Goal: Obtain resource: Obtain resource

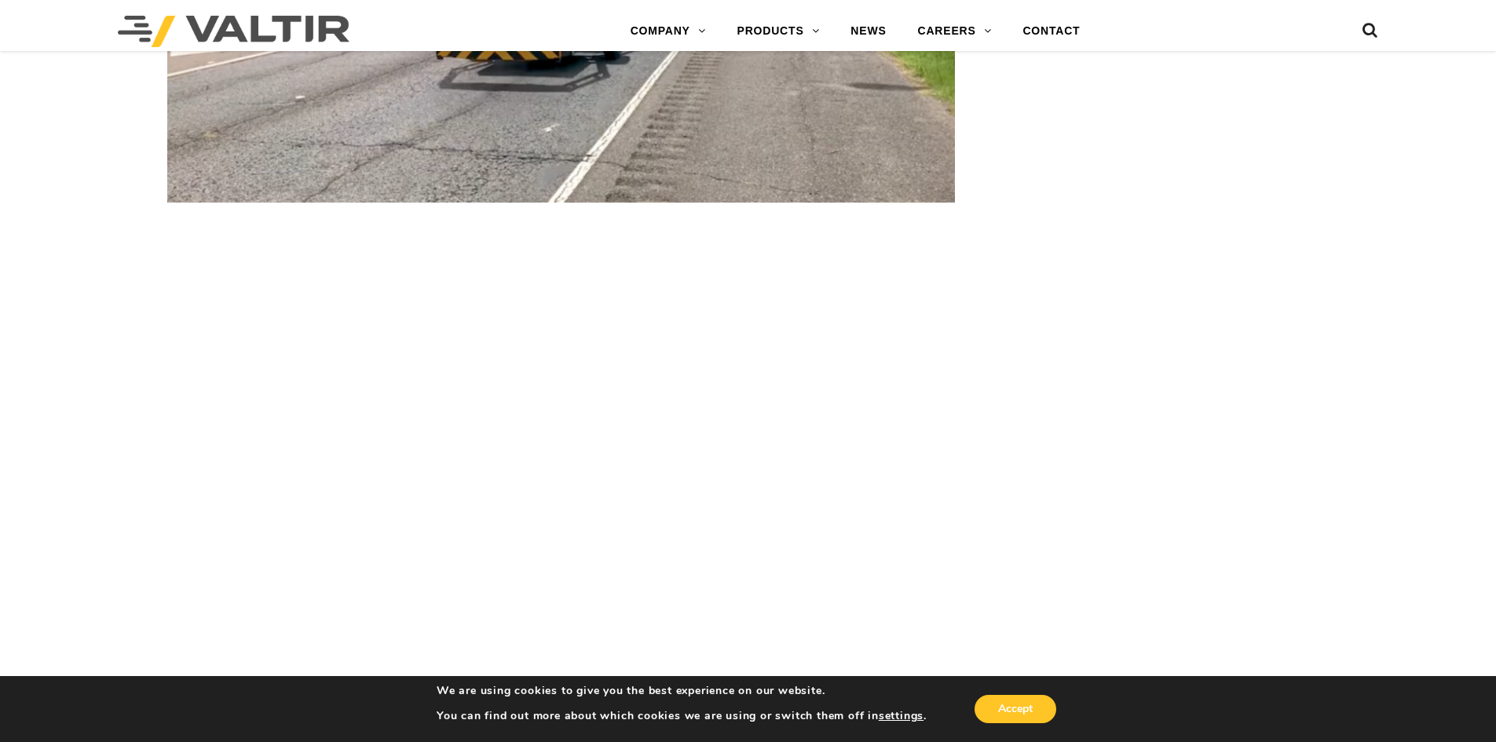
scroll to position [2670, 0]
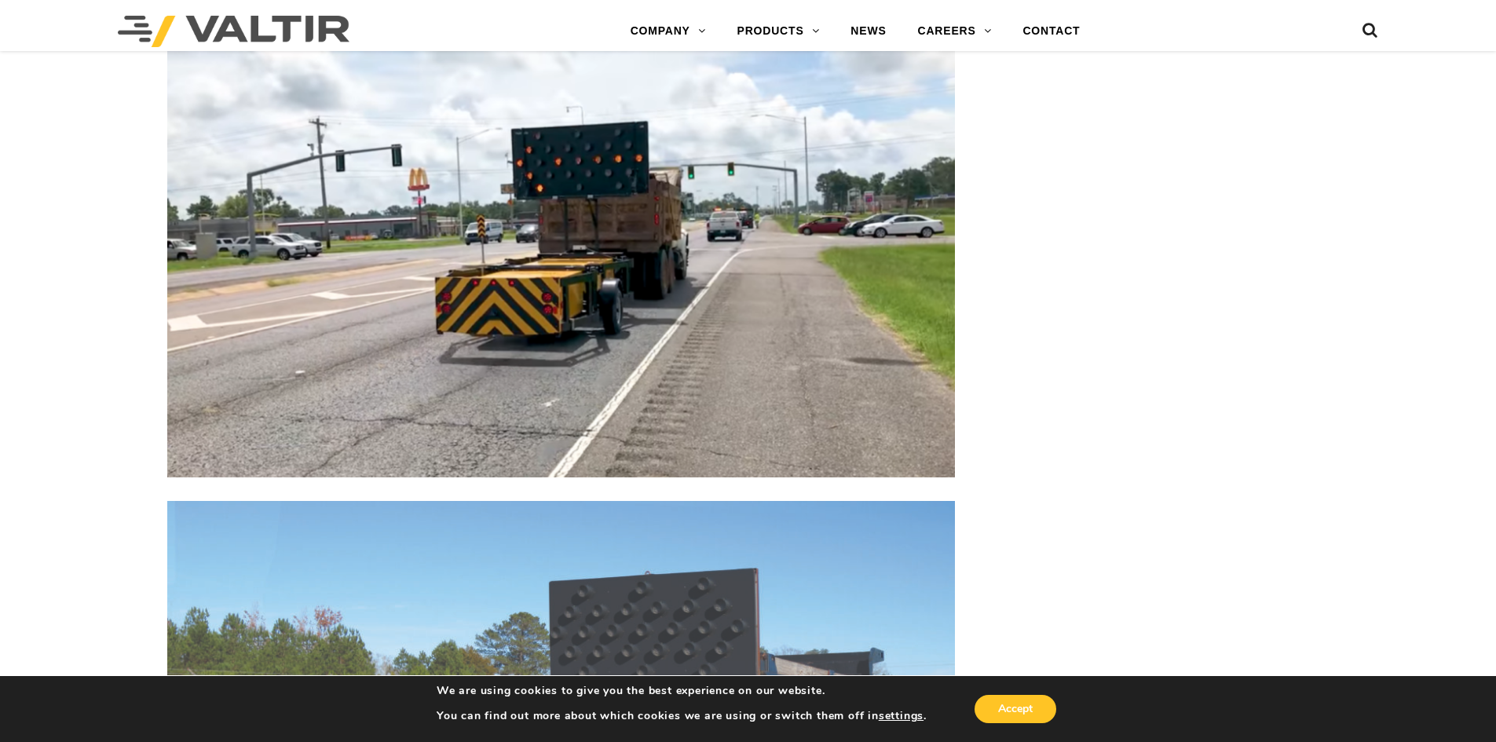
click at [580, 237] on img at bounding box center [561, 256] width 788 height 442
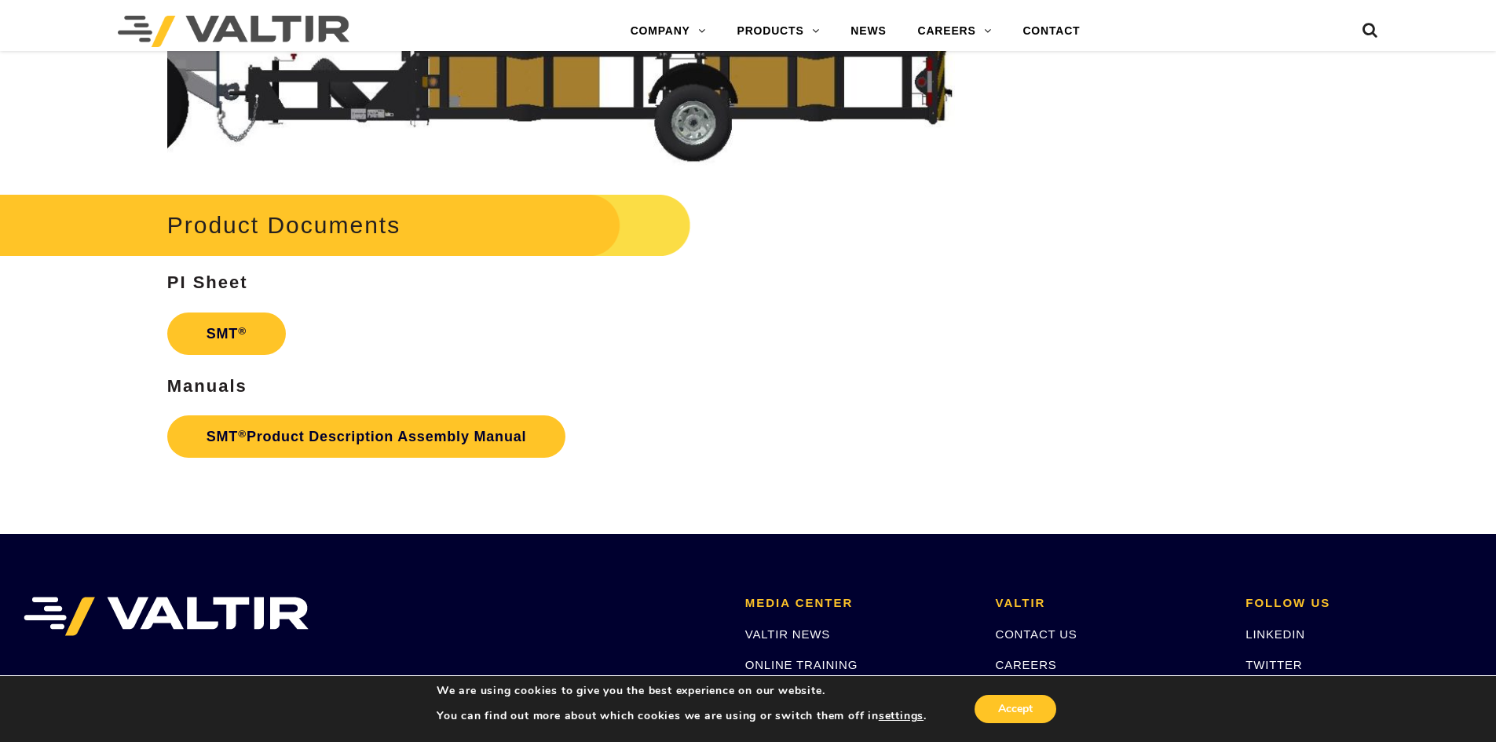
scroll to position [4476, 0]
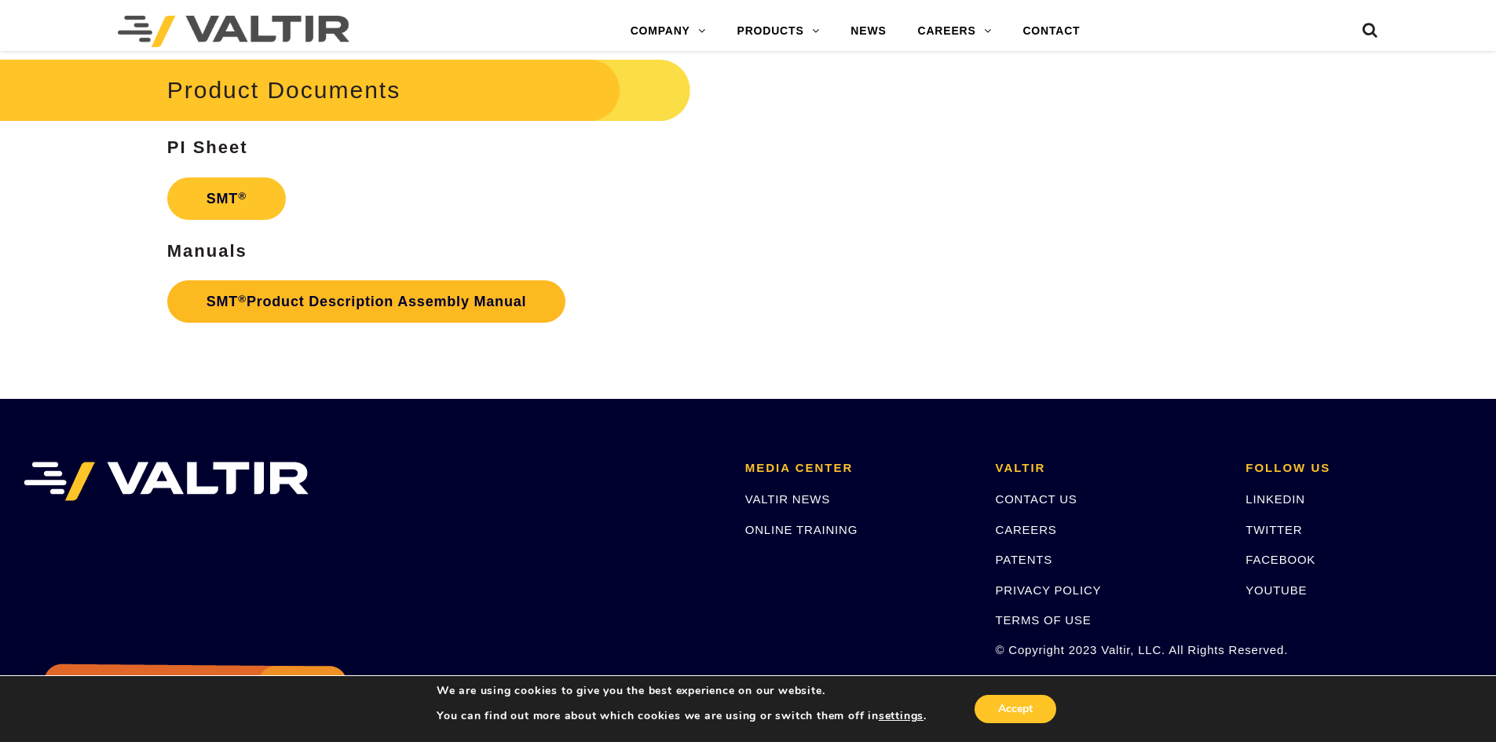
click at [318, 302] on link "SMT ® Product Description Assembly Manual" at bounding box center [366, 301] width 399 height 42
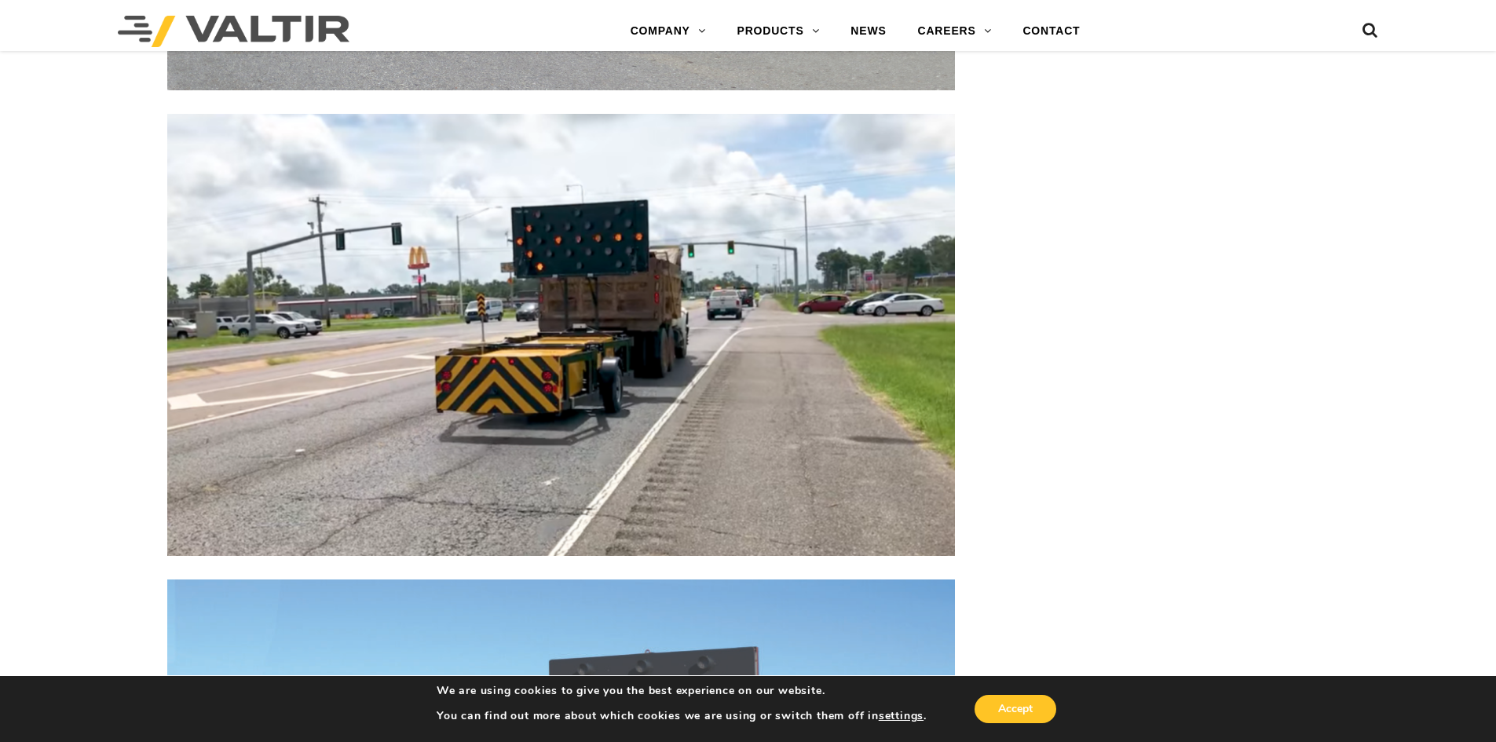
scroll to position [2120, 0]
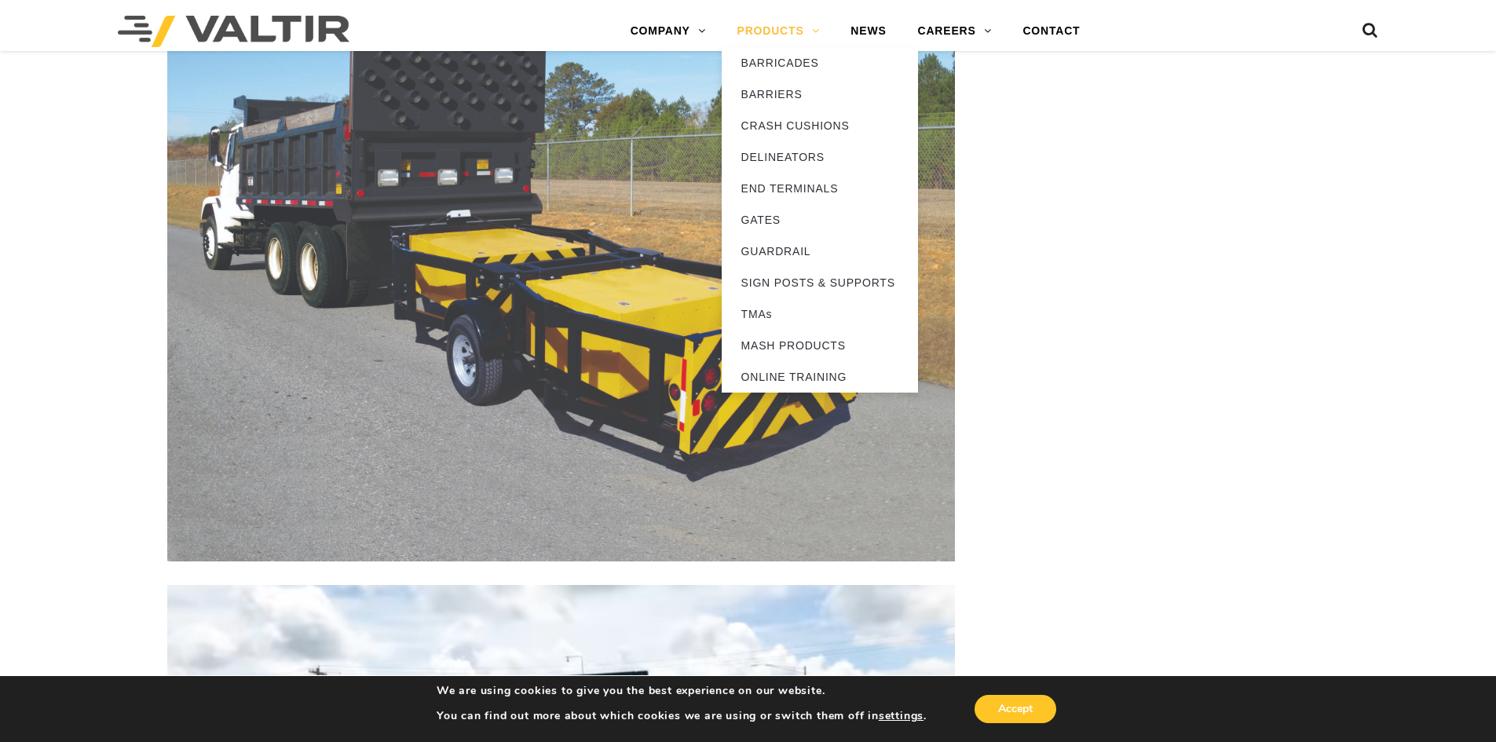
click at [778, 24] on link "PRODUCTS" at bounding box center [779, 31] width 114 height 31
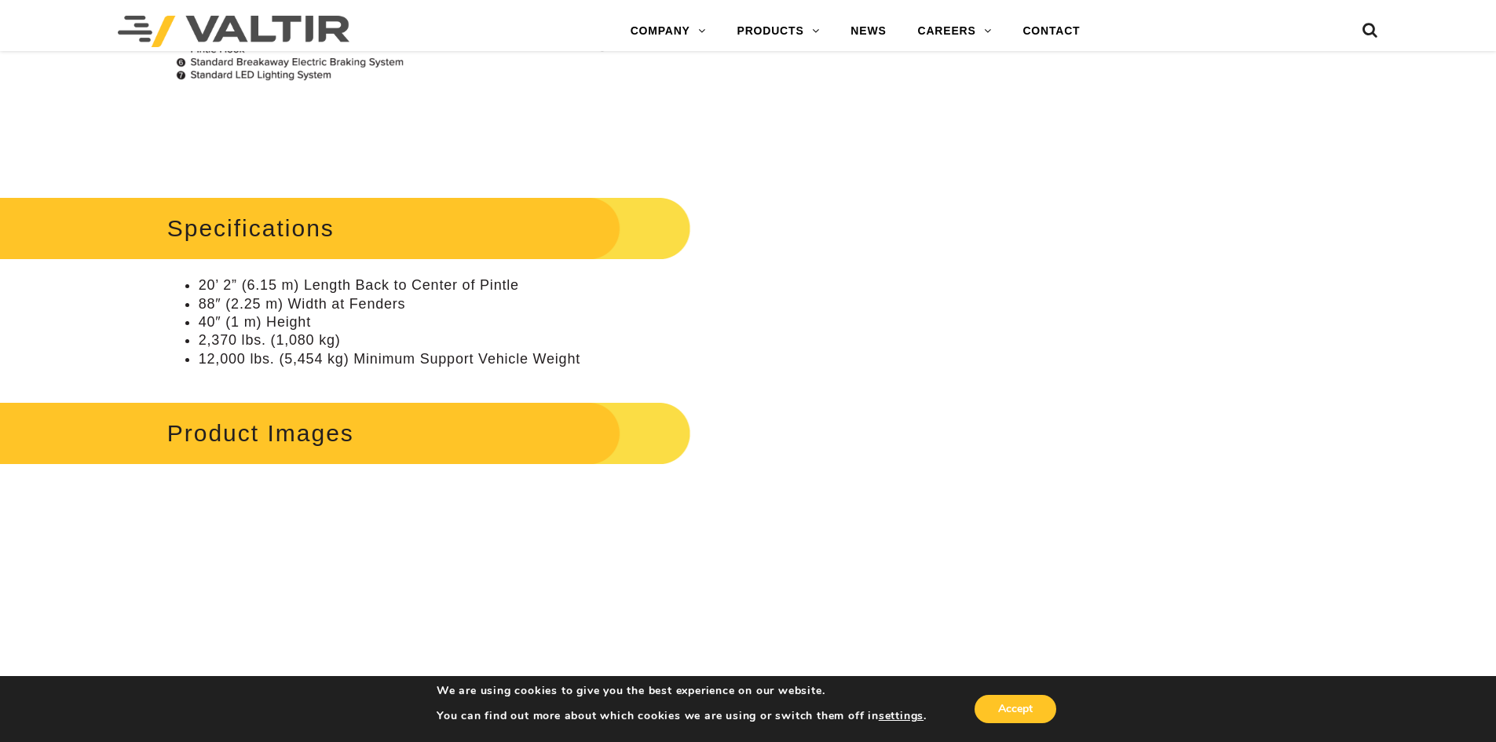
scroll to position [1571, 0]
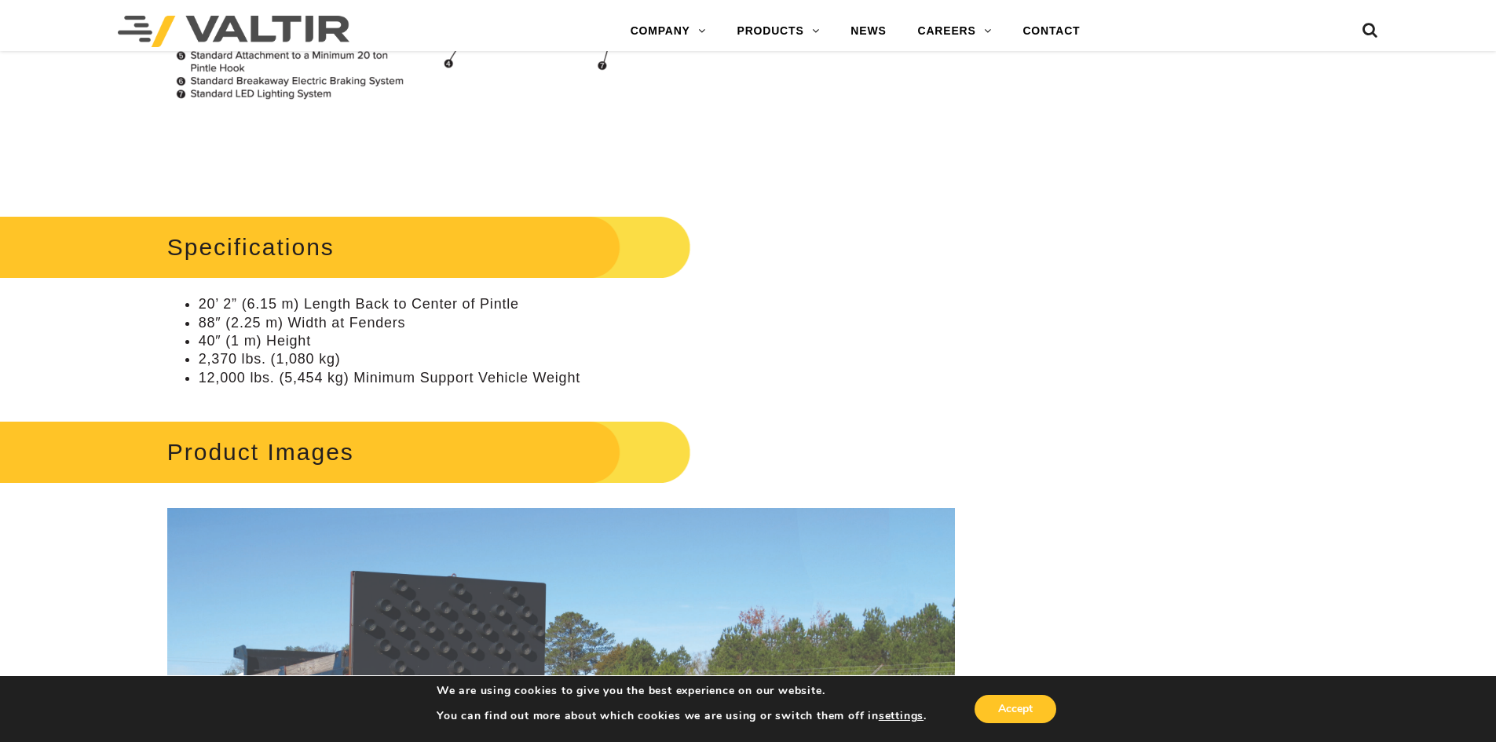
drag, startPoint x: 333, startPoint y: 452, endPoint x: 343, endPoint y: 437, distance: 18.1
click at [331, 452] on h2 "Product Images" at bounding box center [317, 451] width 748 height 73
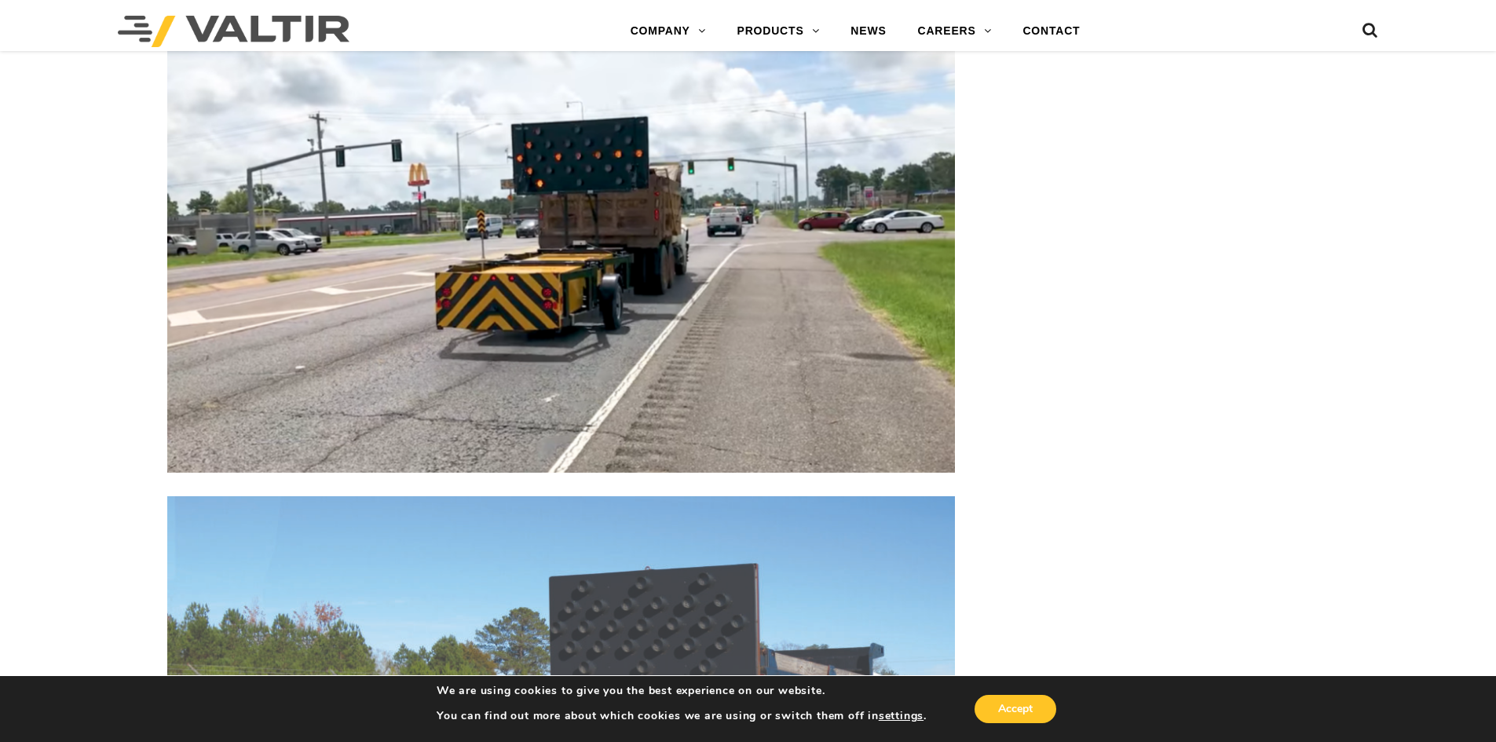
scroll to position [2670, 0]
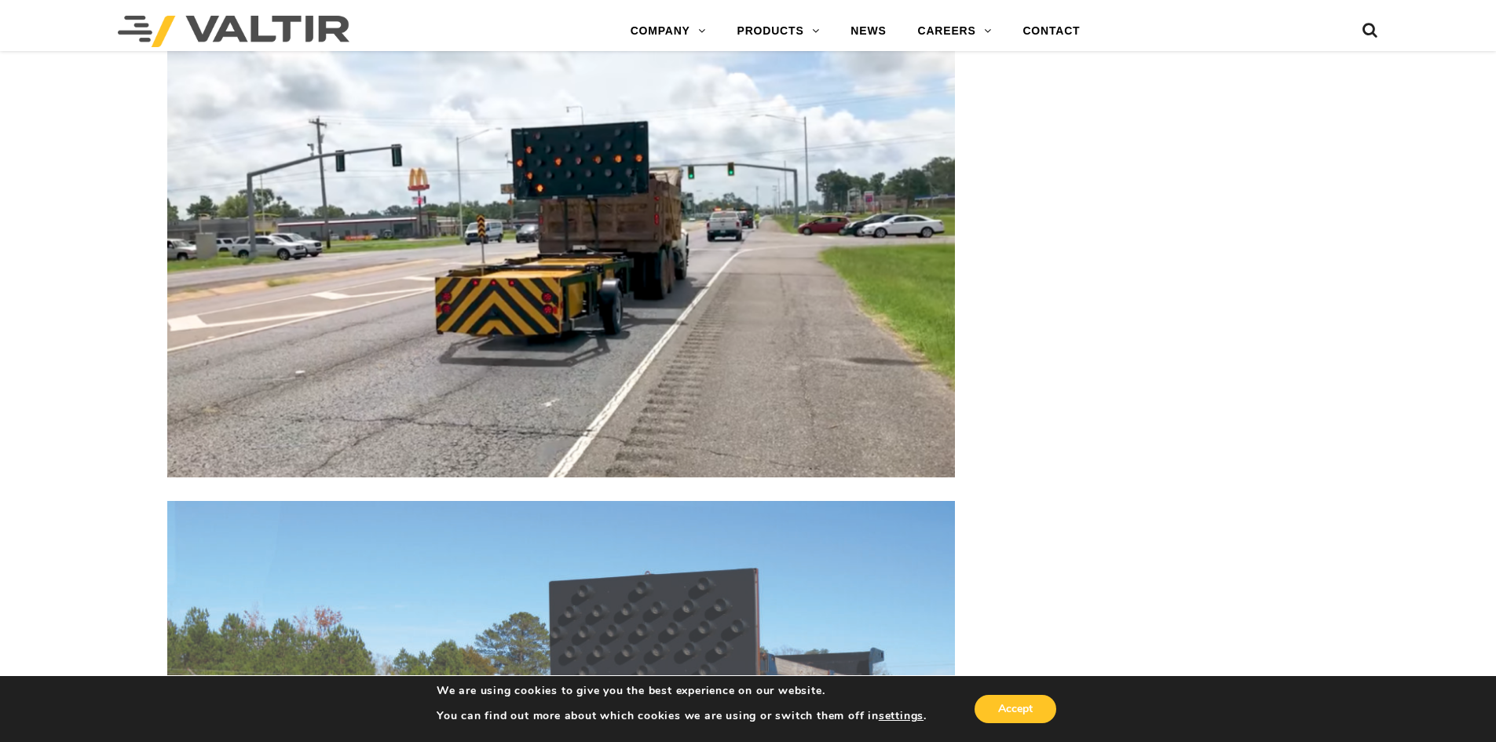
click at [606, 238] on img at bounding box center [561, 256] width 788 height 442
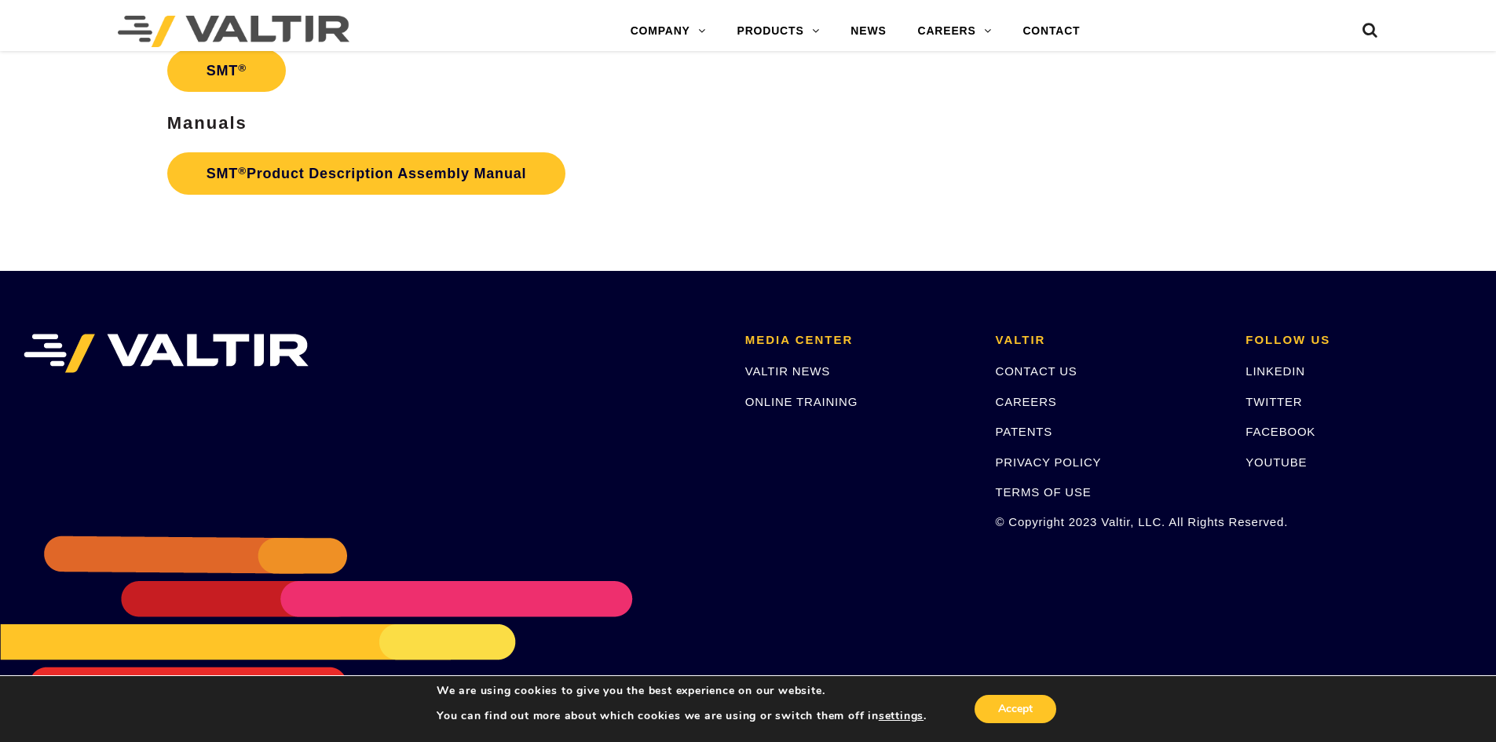
scroll to position [4212, 0]
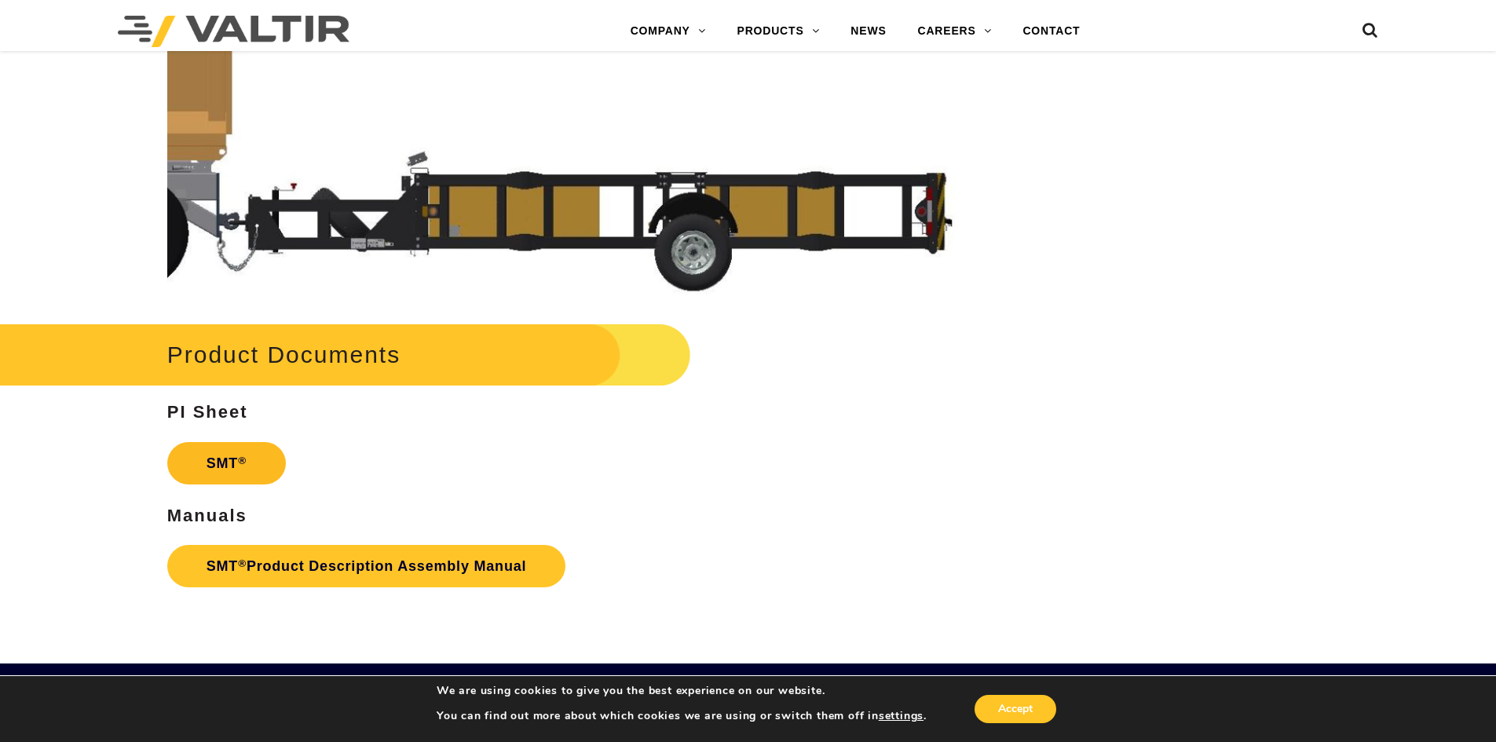
click at [233, 463] on link "SMT ®" at bounding box center [226, 463] width 119 height 42
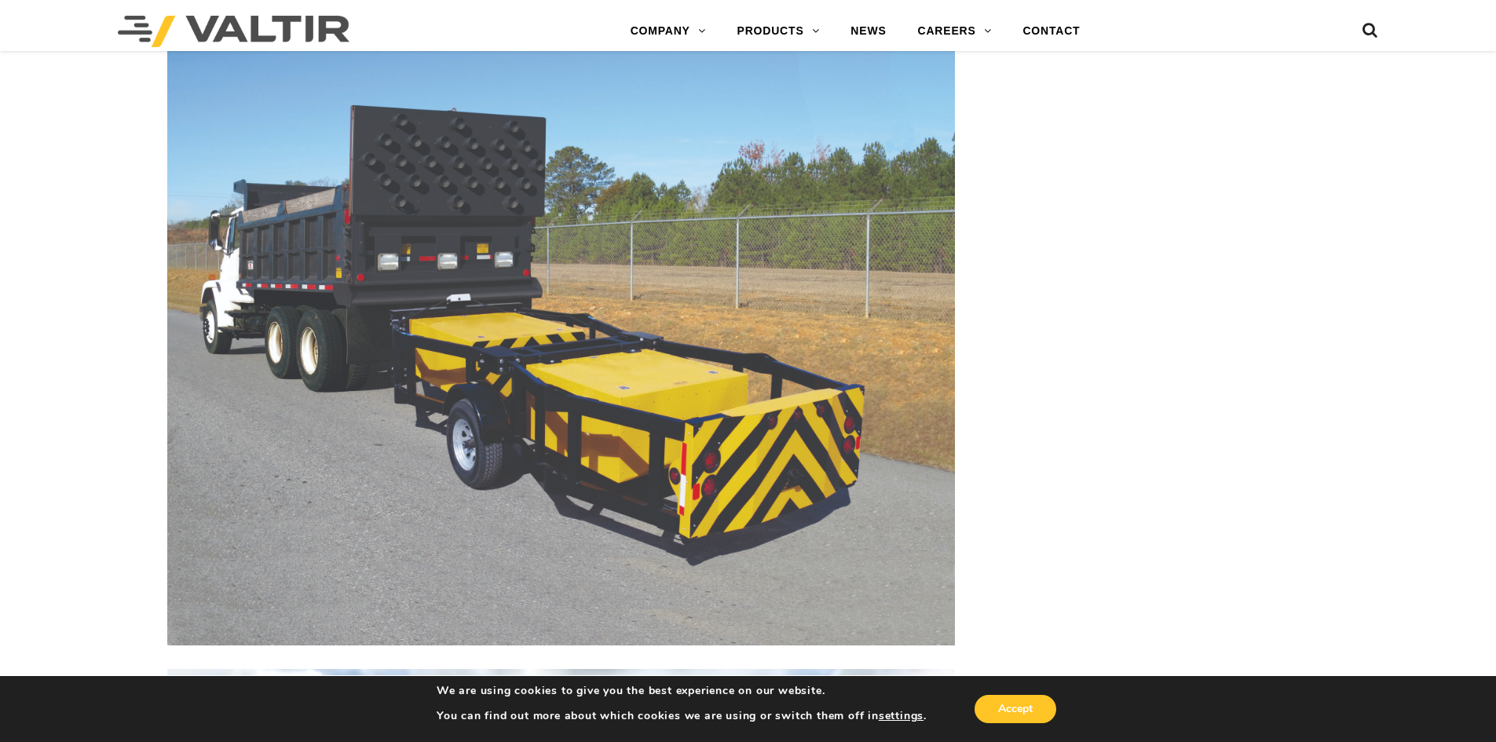
scroll to position [1777, 0]
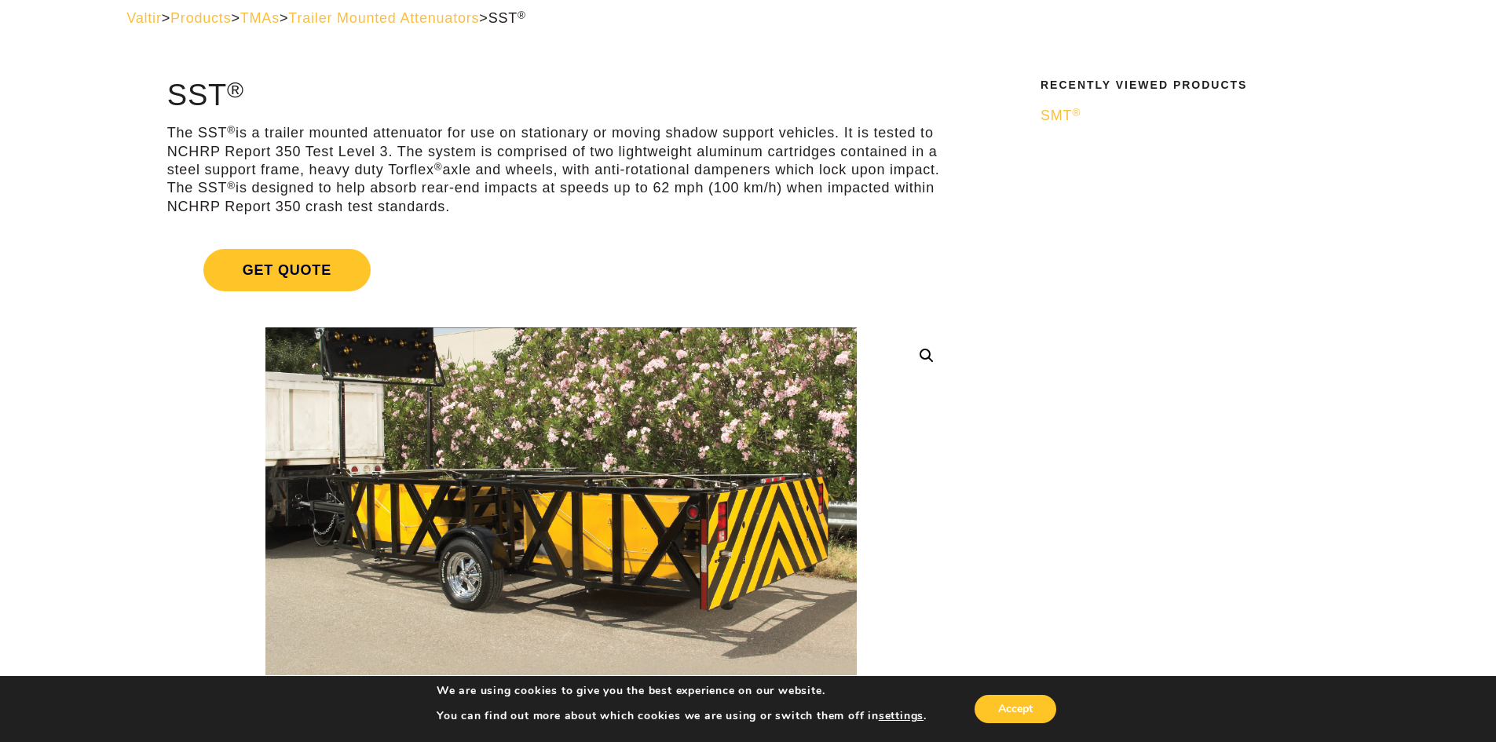
scroll to position [314, 0]
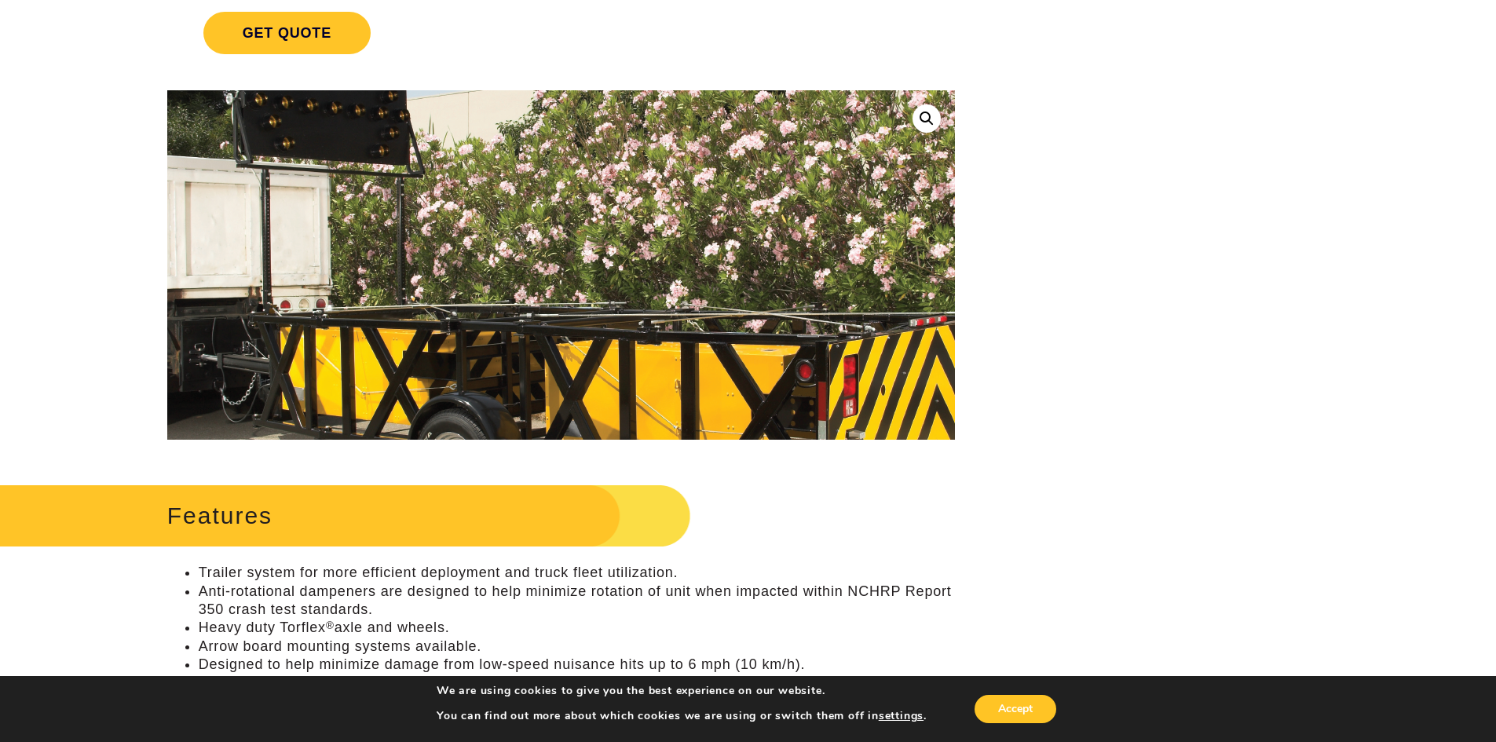
click at [289, 97] on img at bounding box center [602, 355] width 909 height 538
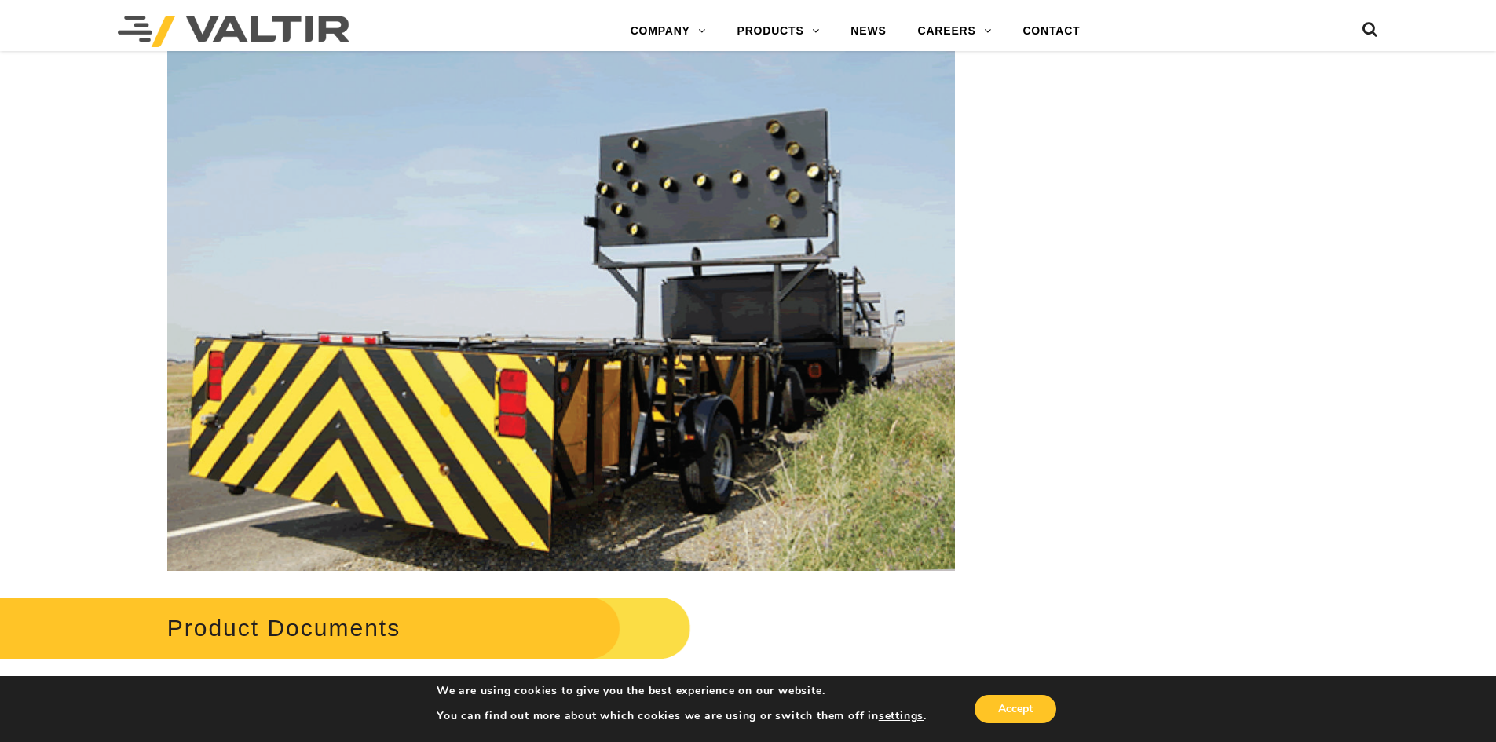
scroll to position [3063, 0]
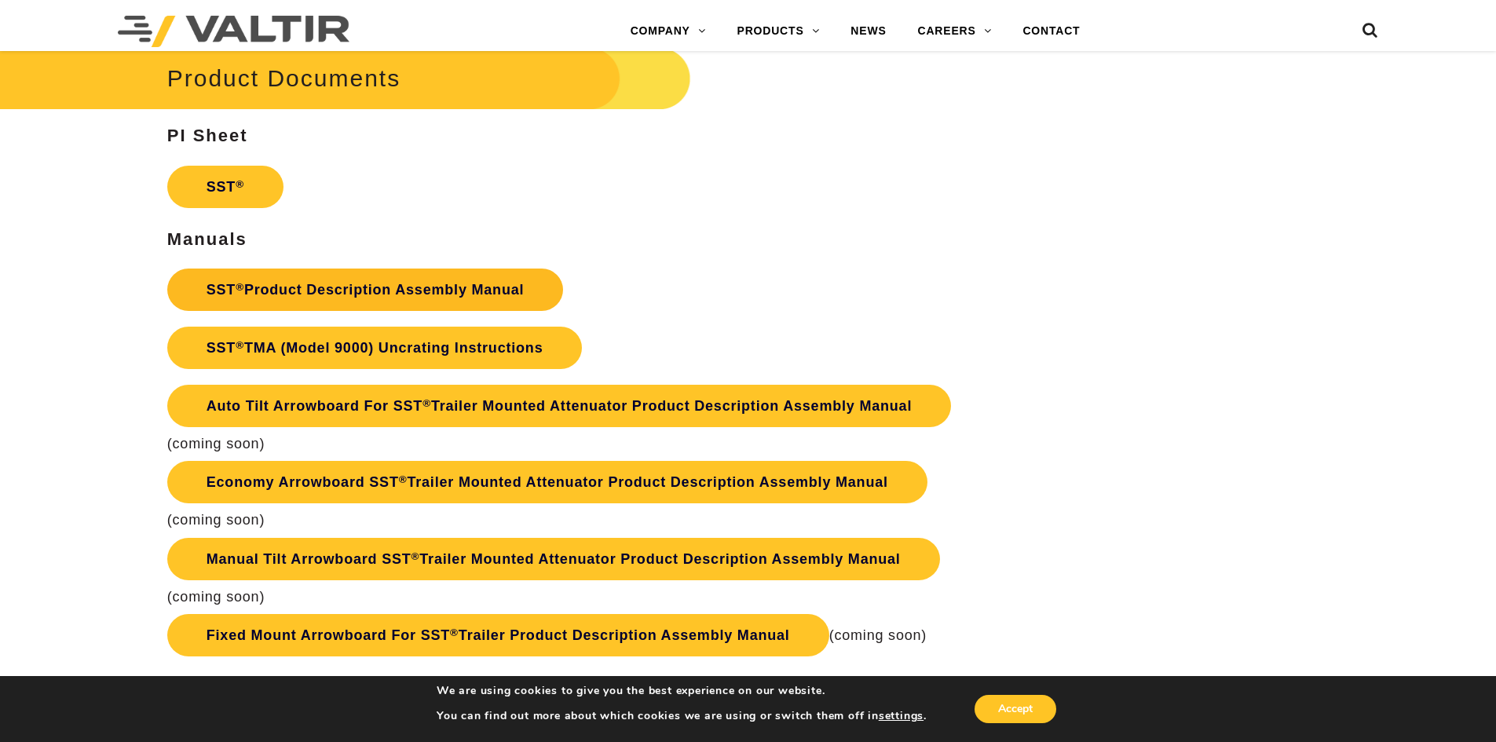
click at [340, 294] on link "SST ® Product Description Assembly Manual" at bounding box center [365, 290] width 397 height 42
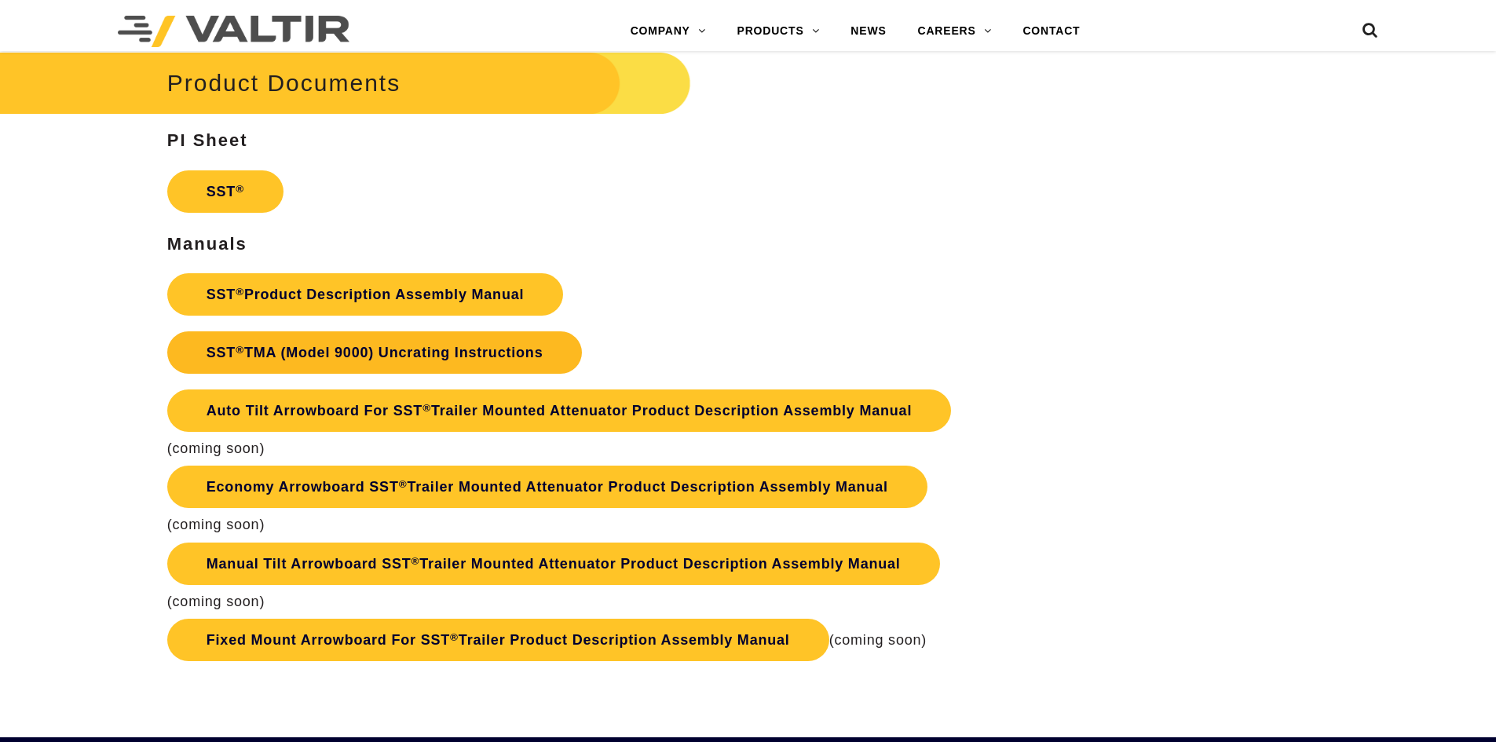
scroll to position [3063, 0]
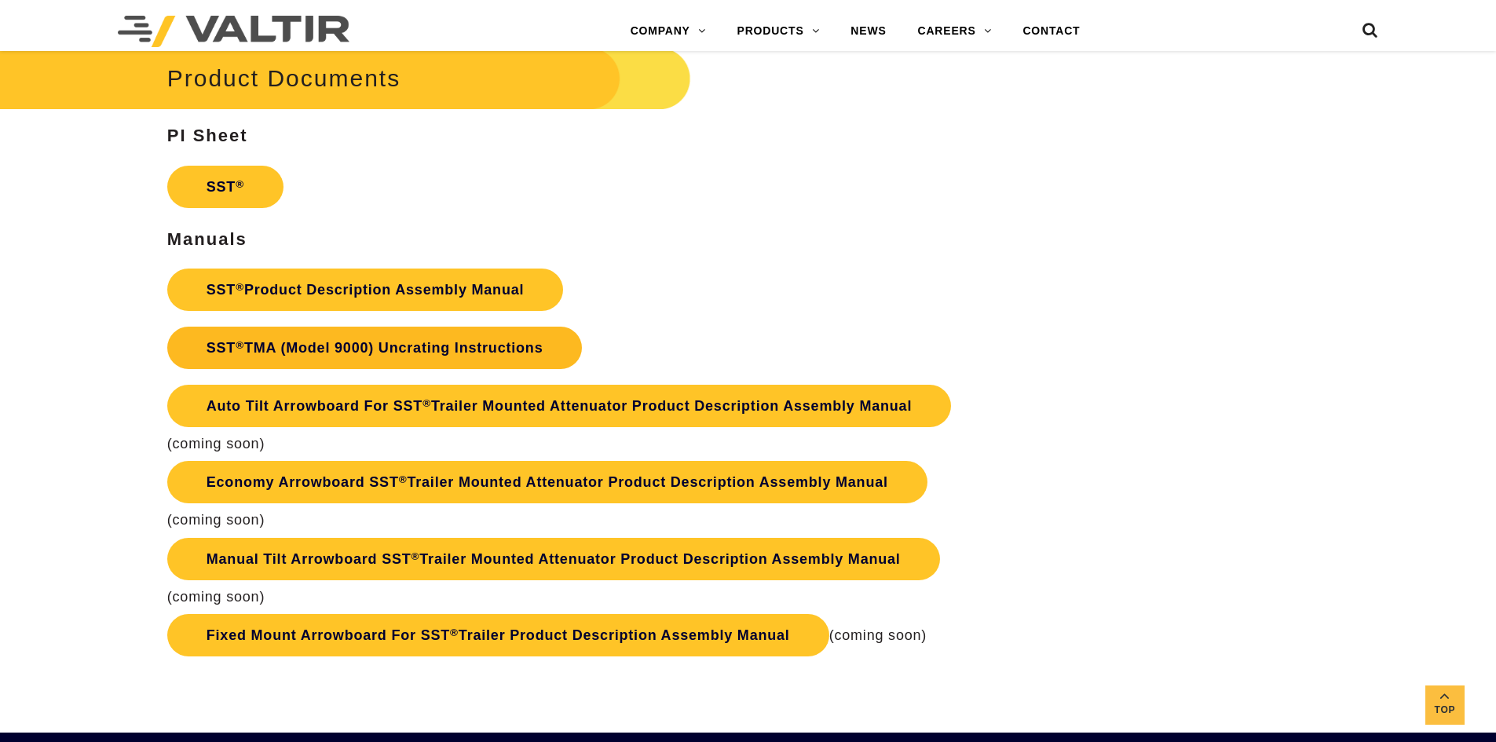
click at [306, 349] on link "SST ® TMA (Model 9000) Uncrating Instructions" at bounding box center [374, 348] width 415 height 42
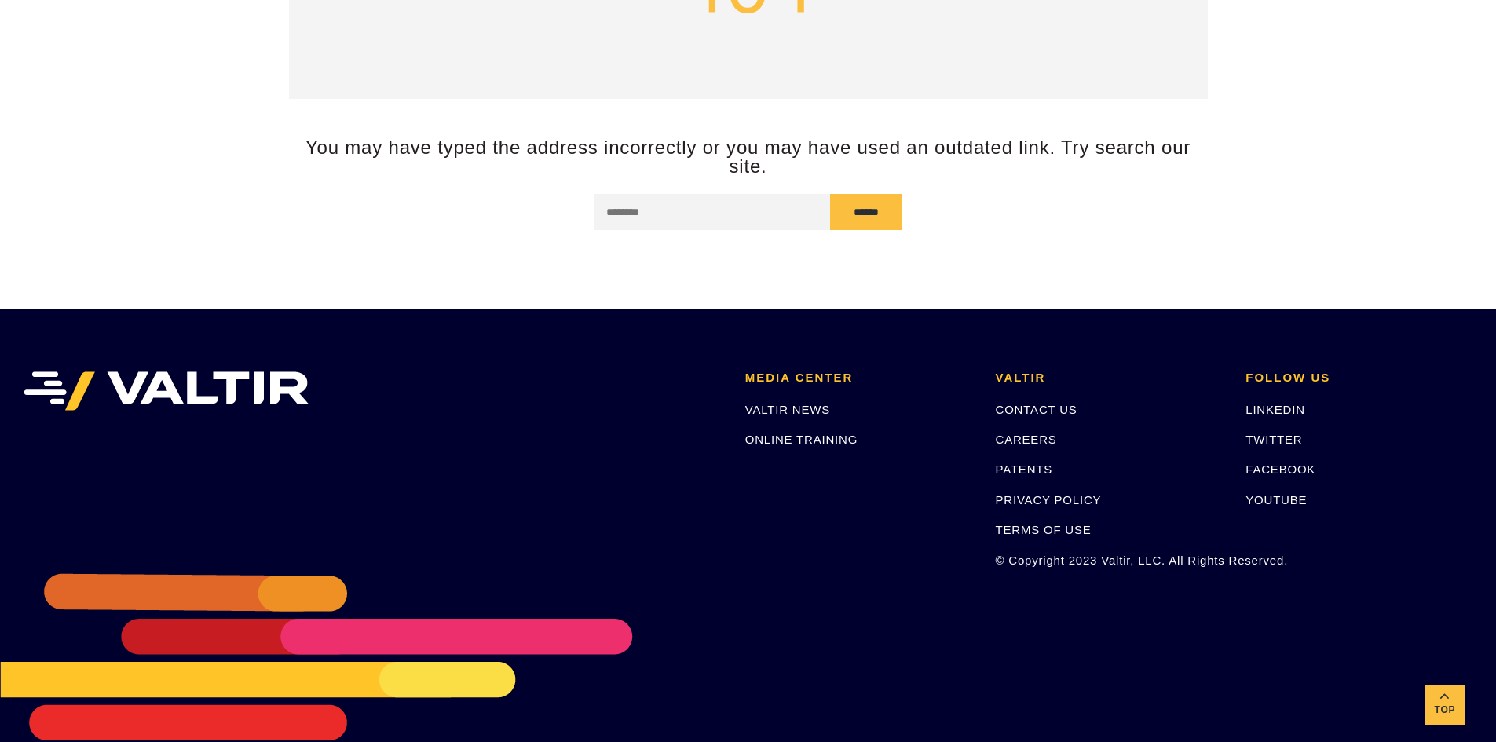
scroll to position [346, 0]
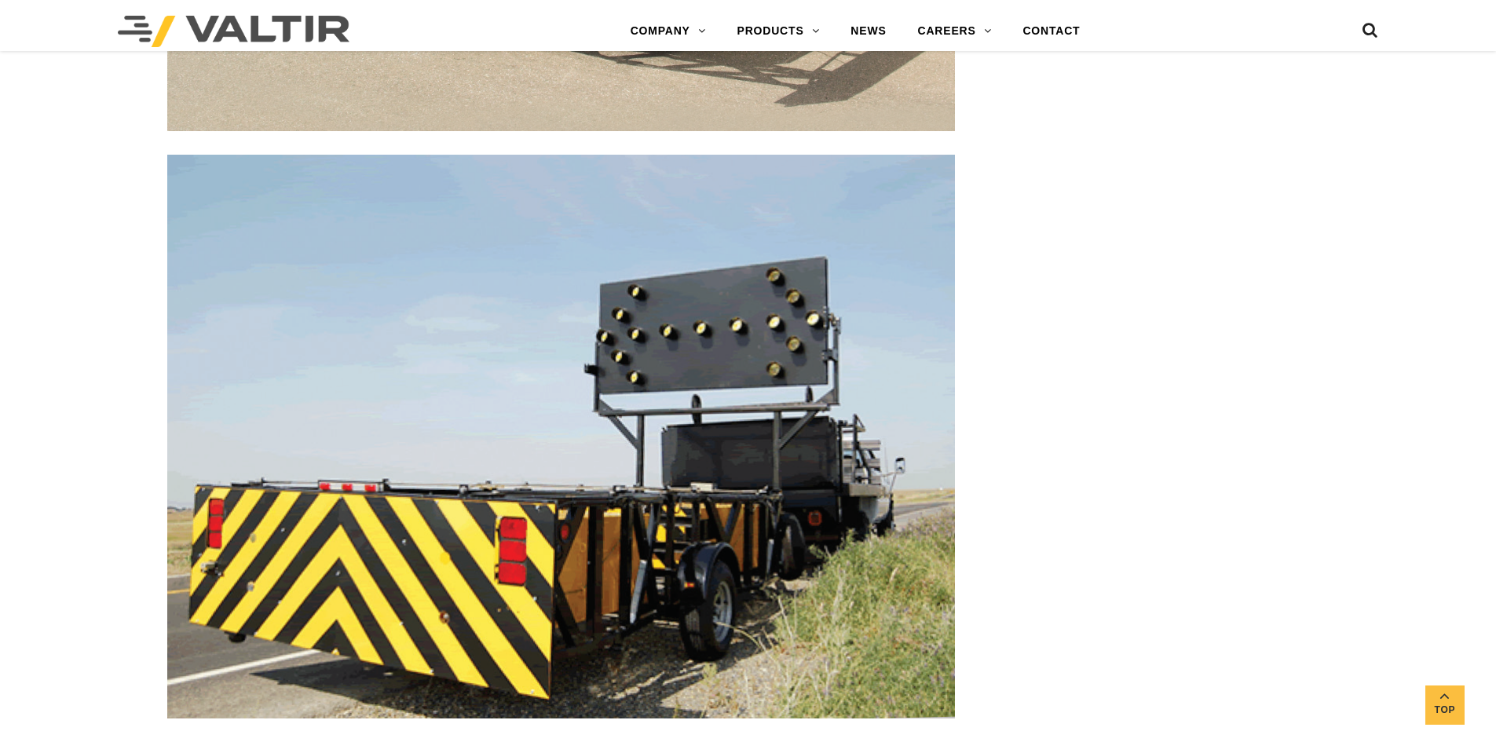
scroll to position [2351, 0]
